Goal: Complete application form: Complete application form

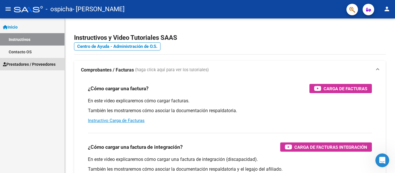
click at [20, 64] on span "Prestadores / Proveedores" at bounding box center [29, 64] width 53 height 6
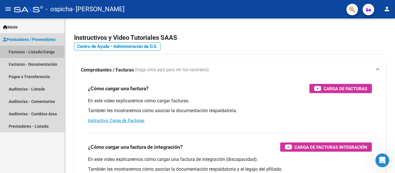
click at [33, 53] on link "Facturas - Listado/Carga" at bounding box center [32, 52] width 64 height 12
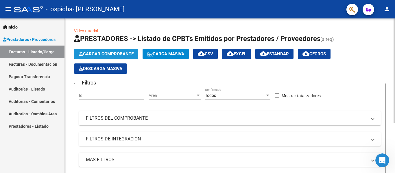
click at [115, 54] on span "Cargar Comprobante" at bounding box center [106, 53] width 55 height 5
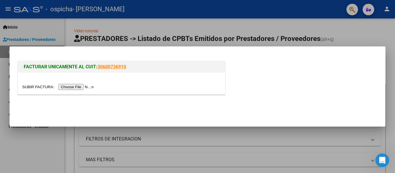
click at [84, 88] on input "file" at bounding box center [58, 87] width 73 height 6
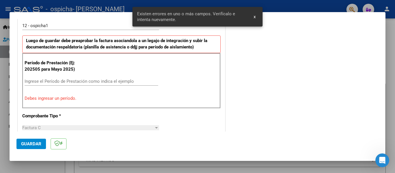
scroll to position [174, 0]
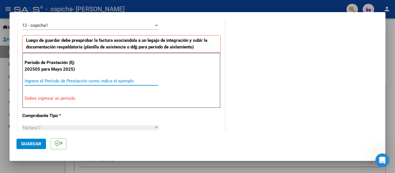
click at [122, 79] on input "Ingrese el Período de Prestación como indica el ejemplo" at bounding box center [92, 81] width 134 height 5
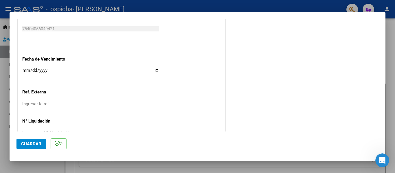
scroll to position [418, 0]
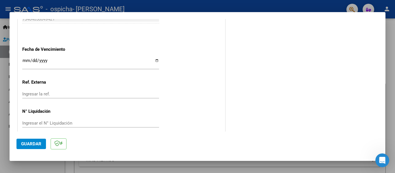
type input "202509"
click at [39, 144] on span "Guardar" at bounding box center [31, 144] width 20 height 5
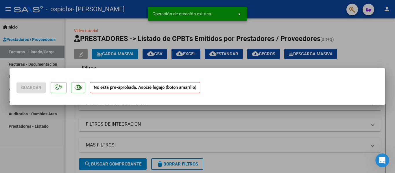
scroll to position [0, 0]
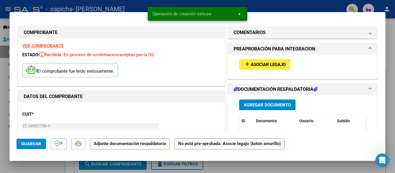
click at [262, 66] on span "Asociar Legajo" at bounding box center [268, 64] width 35 height 5
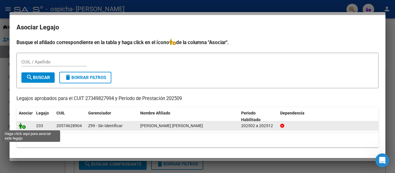
click at [23, 127] on icon at bounding box center [22, 126] width 7 height 6
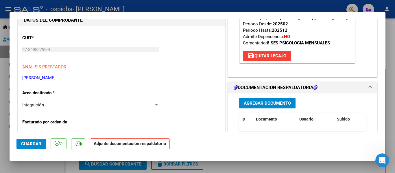
scroll to position [88, 0]
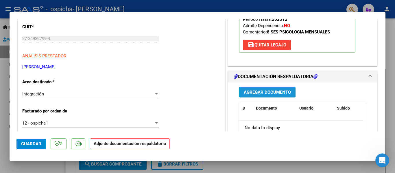
click at [257, 95] on span "Agregar Documento" at bounding box center [267, 92] width 47 height 5
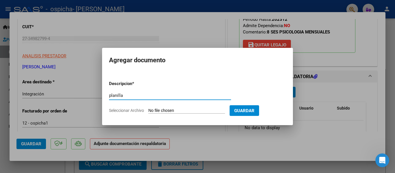
type input "planilla"
click at [139, 111] on span "Seleccionar Archivo" at bounding box center [126, 110] width 35 height 5
click at [148, 111] on input "Seleccionar Archivo" at bounding box center [186, 110] width 77 height 5
type input "C:\fakepath\PLANILLA SEPTIEMBRE CORIA.pdf"
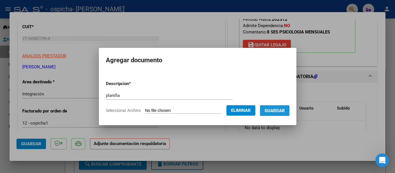
click at [278, 112] on span "Guardar" at bounding box center [275, 110] width 20 height 5
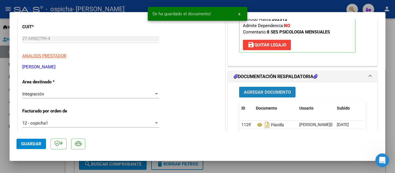
click at [271, 94] on span "Agregar Documento" at bounding box center [267, 92] width 47 height 5
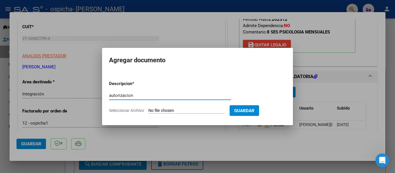
type input "autorizacion"
click at [140, 112] on span "Seleccionar Archivo" at bounding box center [126, 110] width 35 height 5
click at [148, 112] on input "Seleccionar Archivo" at bounding box center [186, 110] width 77 height 5
type input "C:\fakepath\OTTENSTEIN TATIANA PSICOLOGIA- CORIA TIZIANO FEBRERO A DIC 2025.pdf"
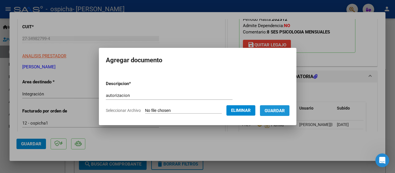
click at [277, 112] on span "Guardar" at bounding box center [275, 110] width 20 height 5
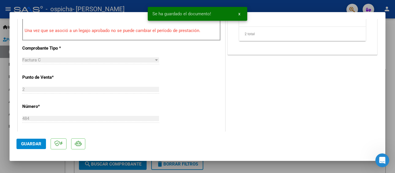
scroll to position [238, 0]
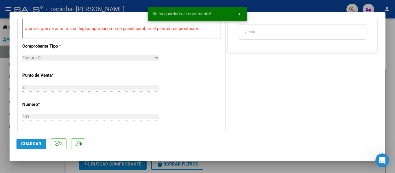
click at [37, 145] on span "Guardar" at bounding box center [31, 144] width 20 height 5
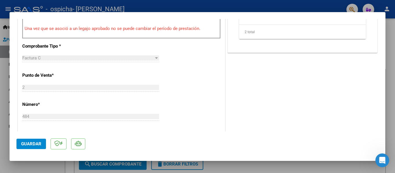
click at [391, 46] on div at bounding box center [197, 86] width 395 height 173
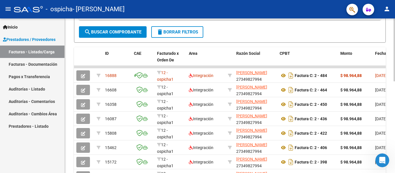
scroll to position [148, 0]
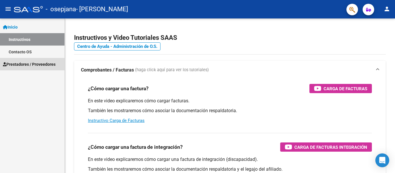
click at [19, 65] on span "Prestadores / Proveedores" at bounding box center [29, 64] width 53 height 6
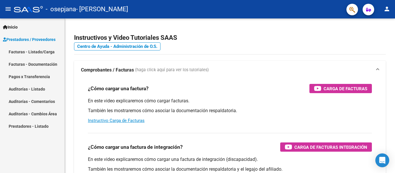
click at [38, 54] on link "Facturas - Listado/Carga" at bounding box center [32, 52] width 64 height 12
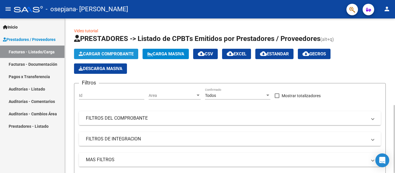
click at [115, 53] on span "Cargar Comprobante" at bounding box center [106, 53] width 55 height 5
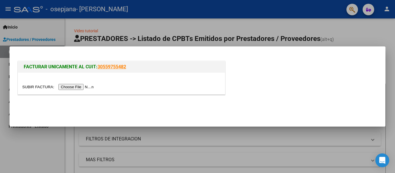
click at [78, 87] on input "file" at bounding box center [58, 87] width 73 height 6
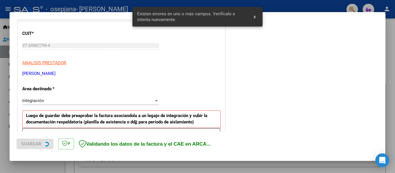
scroll to position [134, 0]
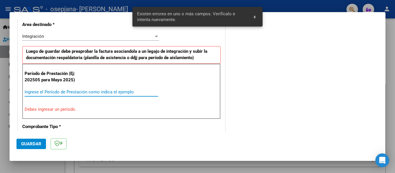
click at [78, 90] on input "Ingrese el Período de Prestación como indica el ejemplo" at bounding box center [92, 92] width 134 height 5
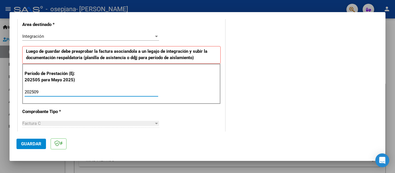
type input "202509"
click at [40, 142] on span "Guardar" at bounding box center [31, 144] width 20 height 5
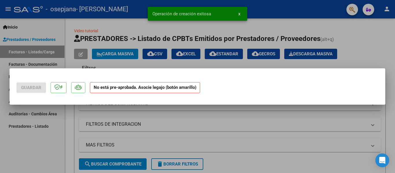
scroll to position [0, 0]
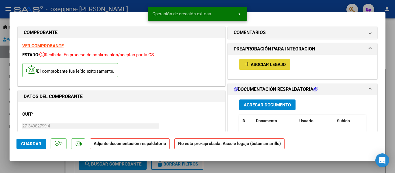
click at [239, 65] on button "add Asociar Legajo" at bounding box center [264, 64] width 51 height 11
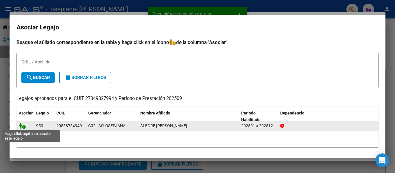
click at [22, 127] on icon at bounding box center [22, 126] width 7 height 6
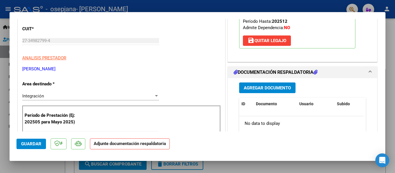
scroll to position [106, 0]
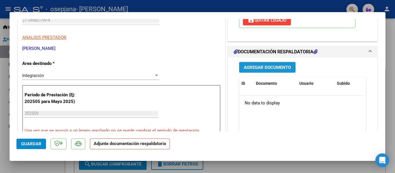
click at [265, 69] on span "Agregar Documento" at bounding box center [267, 67] width 47 height 5
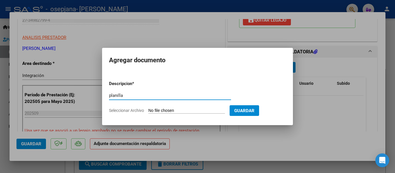
type input "planilla"
click at [126, 110] on span "Seleccionar Archivo" at bounding box center [126, 110] width 35 height 5
click at [148, 110] on input "Seleccionar Archivo" at bounding box center [186, 110] width 77 height 5
type input "C:\fakepath\PLANILLA SEPTIEMBRE ALEGRE.pdf"
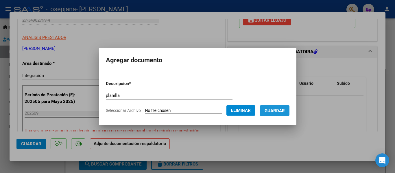
click at [282, 113] on span "Guardar" at bounding box center [275, 110] width 20 height 5
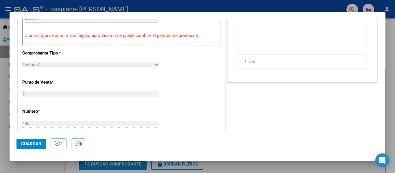
scroll to position [203, 0]
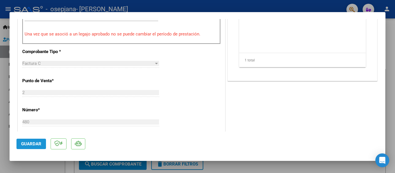
click at [36, 144] on span "Guardar" at bounding box center [31, 144] width 20 height 5
click at [390, 76] on div at bounding box center [197, 86] width 395 height 173
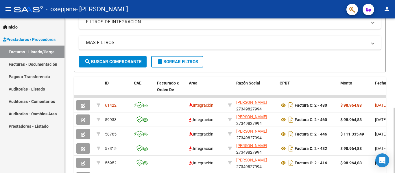
scroll to position [139, 0]
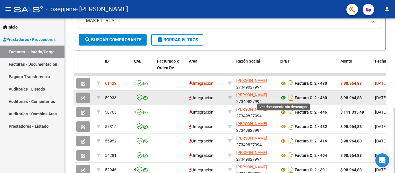
click at [282, 97] on icon at bounding box center [284, 98] width 8 height 7
